Goal: Information Seeking & Learning: Learn about a topic

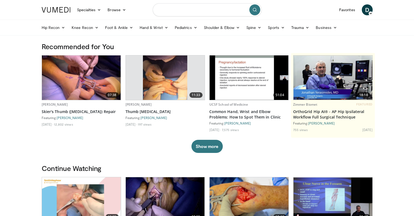
click at [178, 12] on input "Search topics, interventions" at bounding box center [207, 9] width 109 height 13
type input "**********"
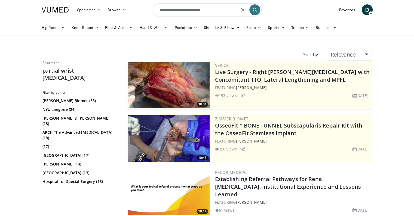
drag, startPoint x: 215, startPoint y: 11, endPoint x: 121, endPoint y: 3, distance: 94.1
click at [121, 3] on nav "Specialties Adult & Family Medicine Allergy, Asthma, Immunology Anesthesiology …" at bounding box center [207, 10] width 338 height 20
type input "**********"
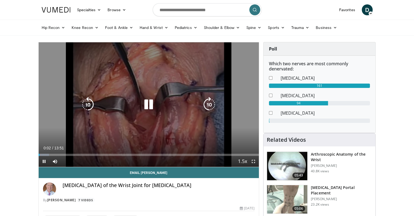
click at [149, 103] on icon "Video Player" at bounding box center [148, 104] width 15 height 15
click at [151, 103] on icon "Video Player" at bounding box center [148, 104] width 15 height 15
click at [149, 104] on icon "Video Player" at bounding box center [148, 104] width 15 height 15
click at [149, 102] on icon "Video Player" at bounding box center [148, 104] width 15 height 15
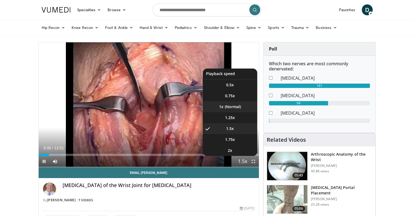
click at [231, 106] on li "1x" at bounding box center [230, 106] width 54 height 11
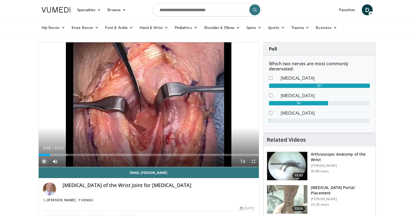
click at [46, 160] on span "Video Player" at bounding box center [44, 161] width 11 height 11
click at [44, 159] on span "Video Player" at bounding box center [44, 161] width 11 height 11
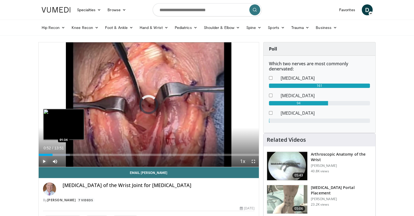
click at [63, 152] on div "Loaded : 14.30% 00:52 01:34" at bounding box center [149, 152] width 221 height 5
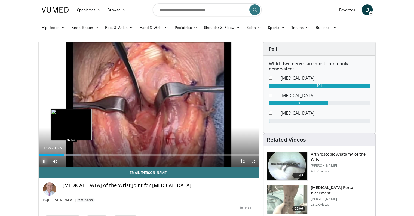
click at [71, 153] on div "Progress Bar" at bounding box center [68, 154] width 25 height 2
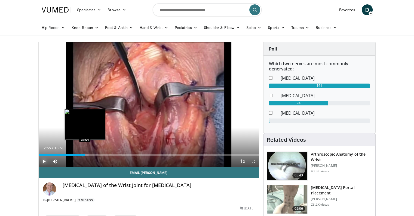
click at [85, 153] on div "Loaded : 22.65% 02:55 02:54" at bounding box center [149, 154] width 221 height 2
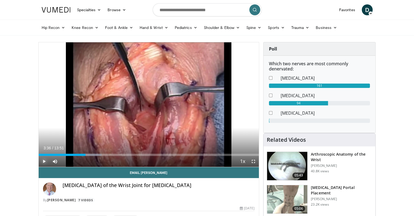
click at [96, 154] on div "Progress Bar" at bounding box center [89, 154] width 24 height 2
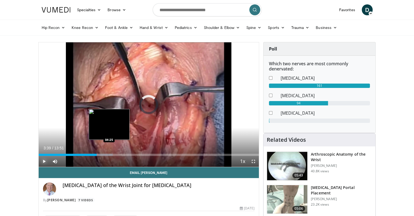
click at [109, 154] on div "Progress Bar" at bounding box center [101, 154] width 25 height 2
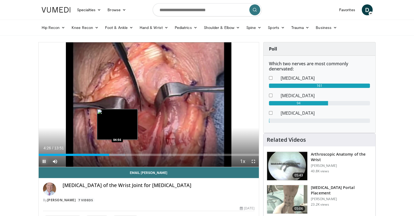
click at [118, 154] on div "Progress Bar" at bounding box center [113, 154] width 24 height 2
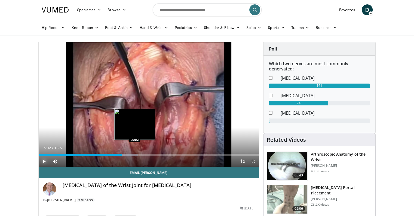
click at [135, 153] on div "Progress Bar" at bounding box center [125, 154] width 25 height 2
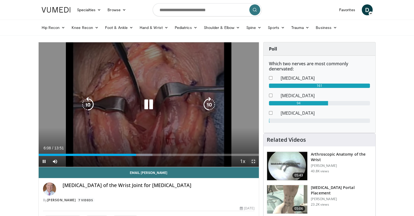
drag, startPoint x: 253, startPoint y: 160, endPoint x: 253, endPoint y: 193, distance: 33.0
click at [253, 160] on span "Video Player" at bounding box center [253, 161] width 11 height 11
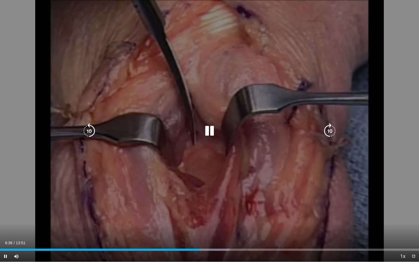
click at [285, 171] on div "10 seconds Tap to unmute" at bounding box center [209, 130] width 419 height 261
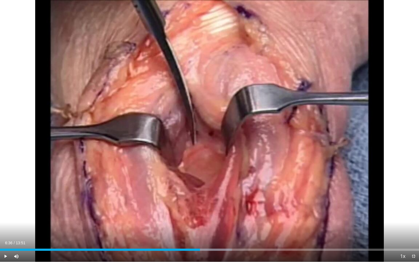
click at [258, 184] on div "10 seconds Tap to unmute" at bounding box center [209, 130] width 419 height 261
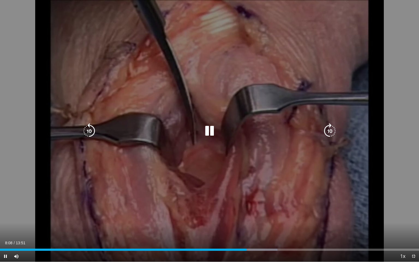
click at [387, 212] on div "10 seconds Tap to unmute" at bounding box center [209, 130] width 419 height 261
click at [208, 127] on icon "Video Player" at bounding box center [209, 130] width 15 height 15
click at [350, 190] on div "10 seconds Tap to unmute" at bounding box center [209, 130] width 419 height 261
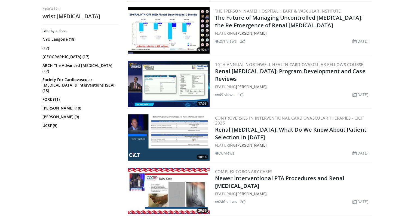
scroll to position [1246, 0]
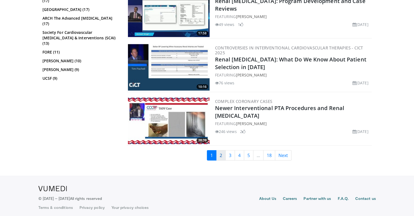
click at [221, 154] on link "2" at bounding box center [221, 155] width 10 height 10
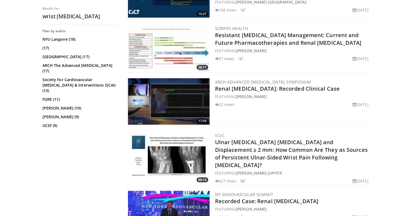
scroll to position [1246, 0]
